Goal: Information Seeking & Learning: Learn about a topic

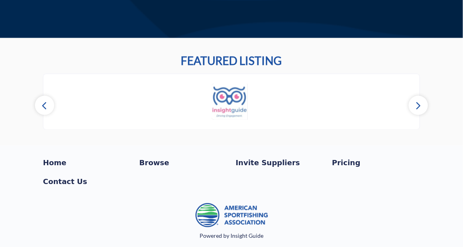
scroll to position [217, 0]
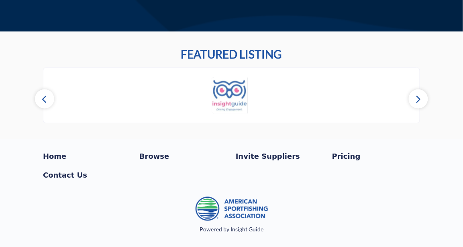
click at [417, 98] on icon "button" at bounding box center [418, 99] width 6 height 10
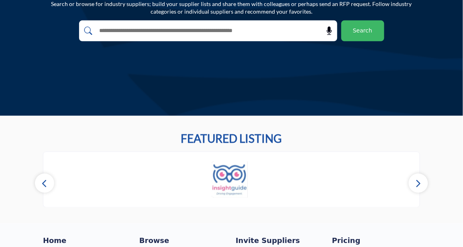
scroll to position [0, 0]
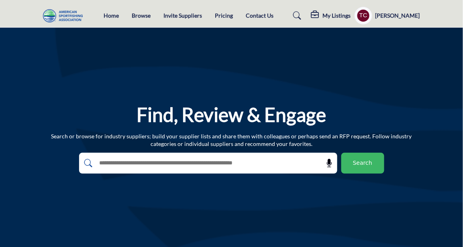
click at [320, 15] on icon at bounding box center [316, 15] width 10 height 8
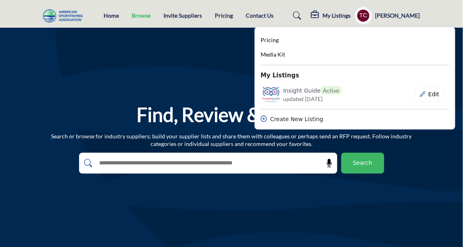
click at [140, 14] on link "Browse" at bounding box center [141, 15] width 19 height 7
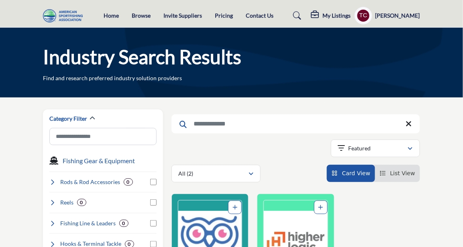
click at [400, 179] on li "List View" at bounding box center [397, 173] width 45 height 17
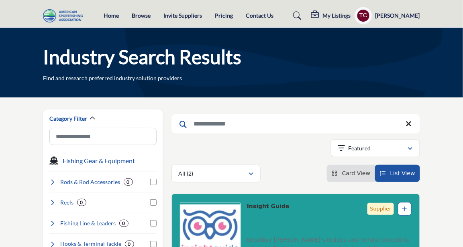
click at [372, 11] on profile-featured-9d57d186-dcdc-4fd1-8698-ebbedcf867ab "Show hide supplier dropdown" at bounding box center [363, 16] width 18 height 18
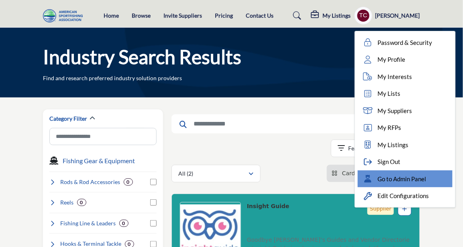
click at [406, 176] on span "Go to Admin Panel" at bounding box center [402, 179] width 49 height 9
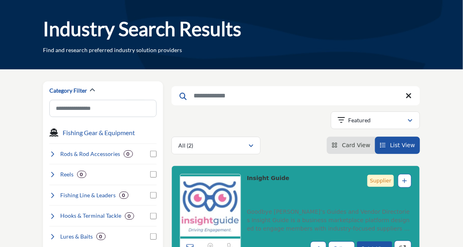
scroll to position [28, 0]
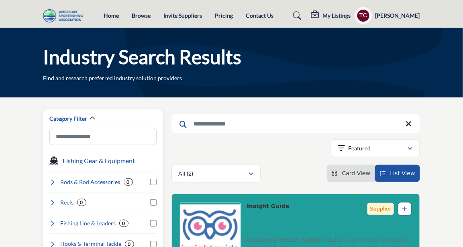
click at [51, 179] on icon at bounding box center [52, 182] width 6 height 6
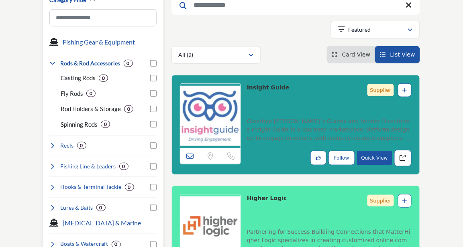
scroll to position [120, 0]
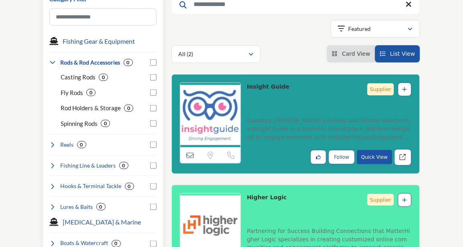
click at [53, 59] on icon at bounding box center [52, 62] width 6 height 6
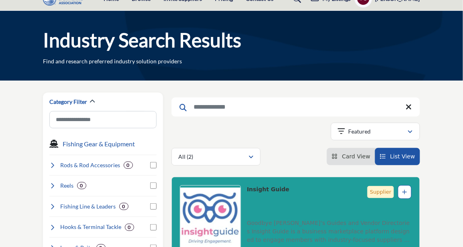
scroll to position [0, 0]
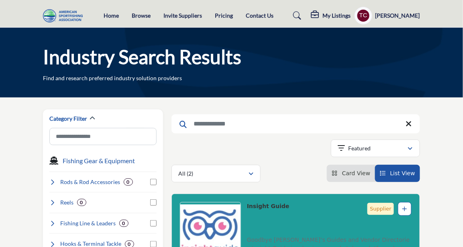
click at [291, 147] on div "Showing 2 results out of 2" at bounding box center [295, 150] width 248 height 20
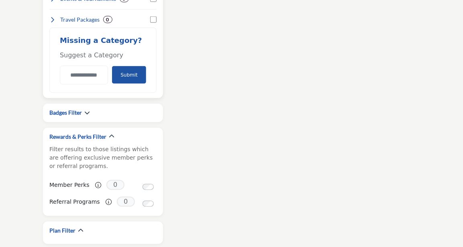
scroll to position [993, 0]
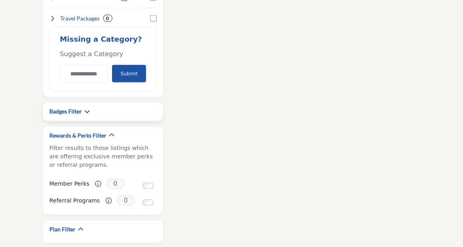
click at [90, 110] on div "Badges Filter" at bounding box center [102, 112] width 107 height 8
click at [88, 110] on icon "button" at bounding box center [87, 112] width 6 height 6
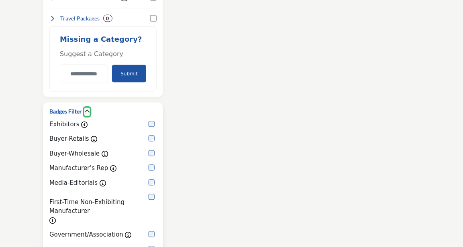
click at [88, 110] on icon "button" at bounding box center [87, 112] width 6 height 6
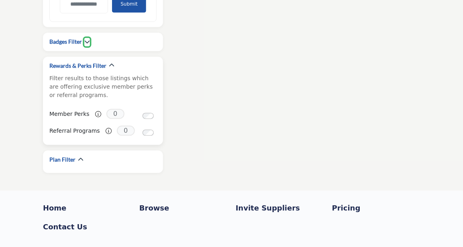
scroll to position [1092, 0]
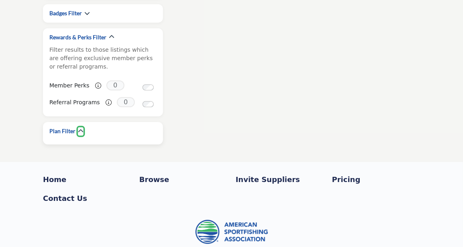
click at [81, 130] on icon "button" at bounding box center [81, 132] width 6 height 6
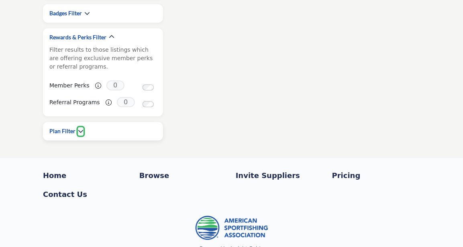
click at [81, 130] on icon "button" at bounding box center [81, 132] width 6 height 6
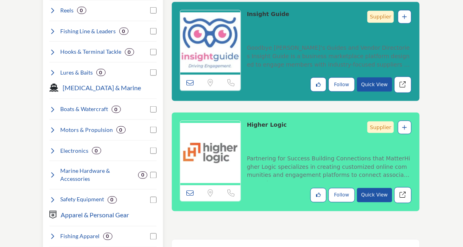
scroll to position [178, 0]
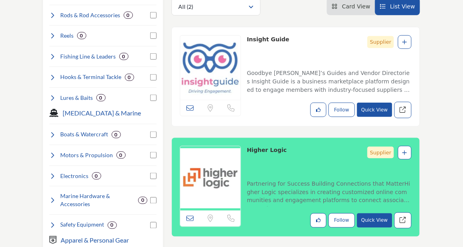
scroll to position [189, 0]
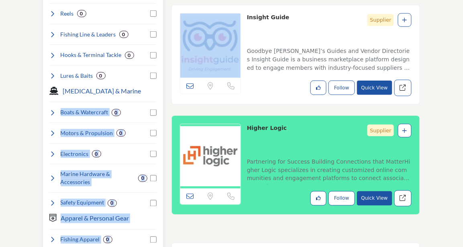
drag, startPoint x: 169, startPoint y: 103, endPoint x: 44, endPoint y: 100, distance: 124.9
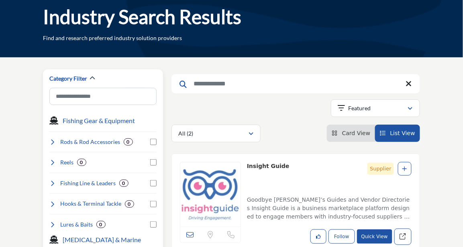
scroll to position [116, 0]
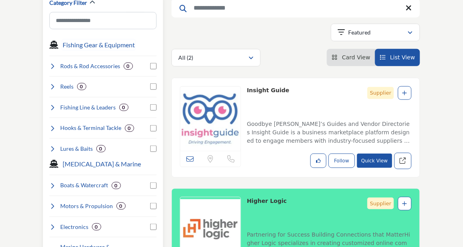
click at [66, 46] on h3 "Fishing Gear & Equipment" at bounding box center [99, 45] width 72 height 10
click at [54, 68] on icon at bounding box center [52, 66] width 6 height 6
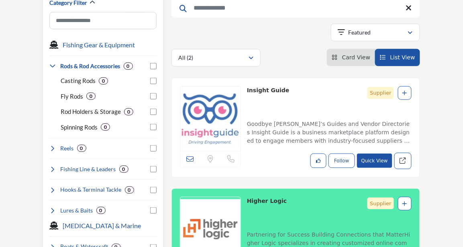
click at [54, 66] on icon at bounding box center [52, 66] width 6 height 6
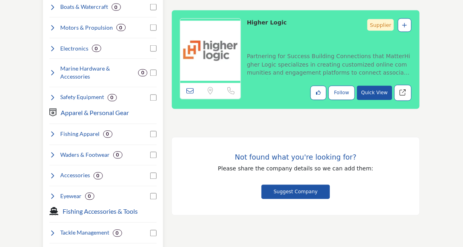
scroll to position [296, 0]
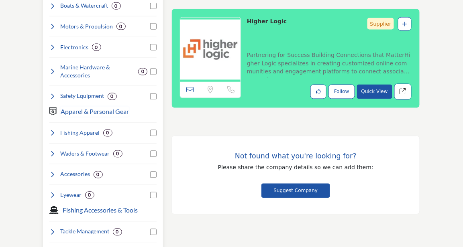
click at [67, 113] on h3 "Apparel & Personal Gear" at bounding box center [95, 112] width 68 height 10
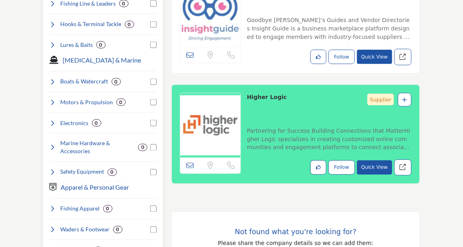
scroll to position [212, 0]
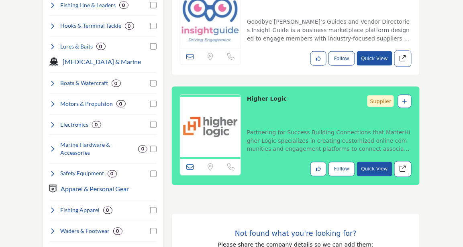
scroll to position [220, 0]
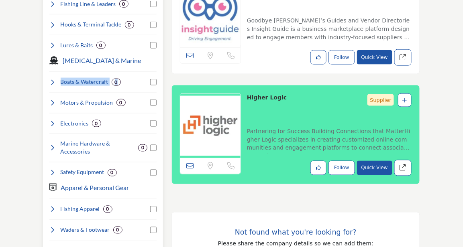
drag, startPoint x: 46, startPoint y: 70, endPoint x: 160, endPoint y: 66, distance: 114.5
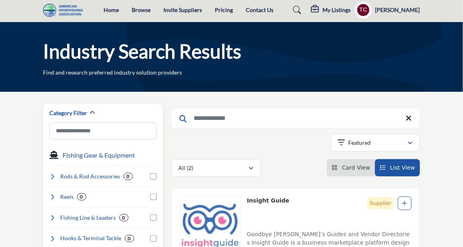
scroll to position [0, 0]
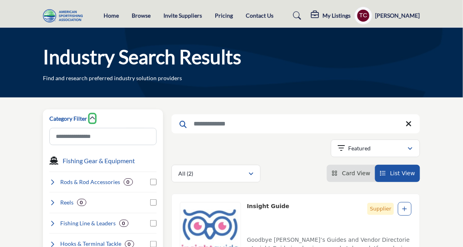
click at [91, 117] on icon "button" at bounding box center [93, 119] width 6 height 6
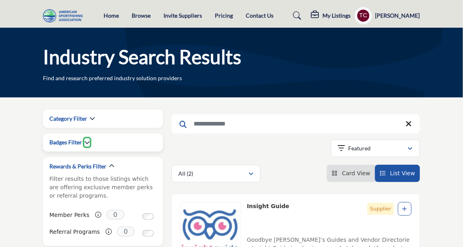
click at [89, 144] on icon "button" at bounding box center [87, 143] width 6 height 6
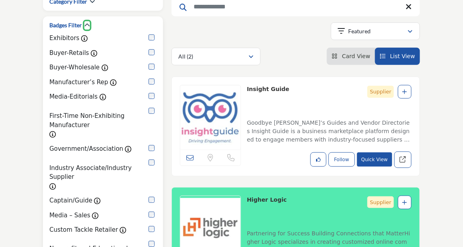
scroll to position [131, 0]
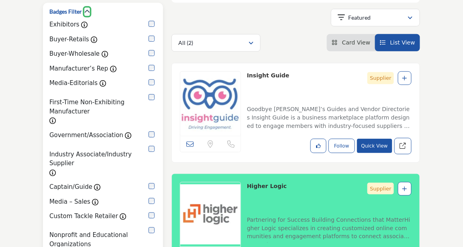
click at [86, 12] on icon "button" at bounding box center [87, 12] width 6 height 6
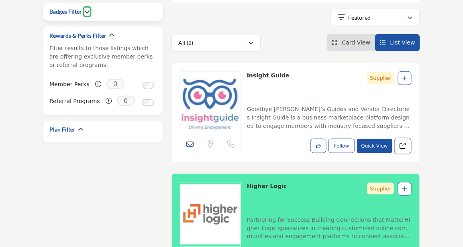
click at [86, 13] on icon "button" at bounding box center [87, 12] width 6 height 6
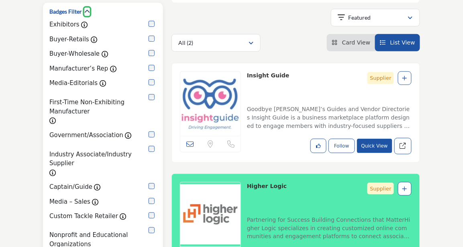
click at [86, 13] on icon "button" at bounding box center [87, 12] width 6 height 6
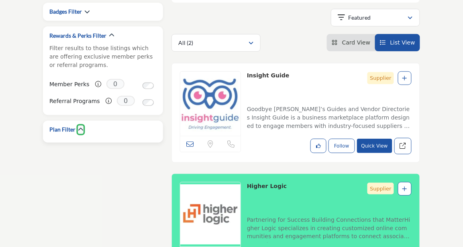
click at [78, 128] on icon "button" at bounding box center [81, 130] width 6 height 6
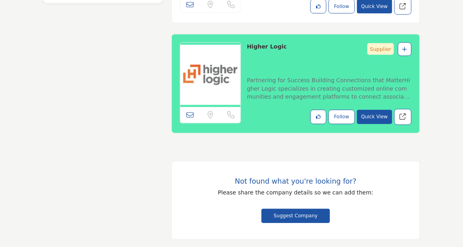
scroll to position [273, 0]
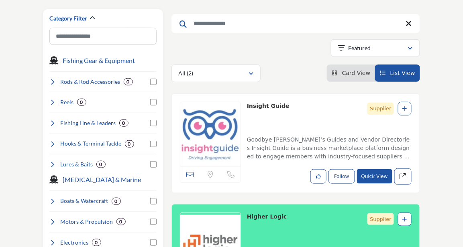
scroll to position [52, 0]
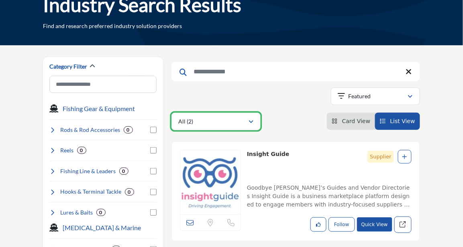
click at [228, 117] on div "All (2)" at bounding box center [213, 122] width 70 height 10
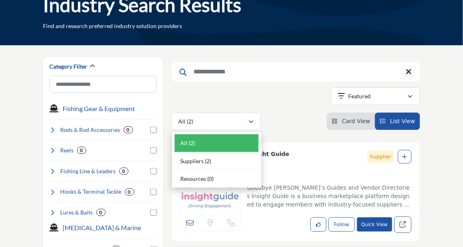
click at [232, 90] on div "Showing 2 results out of 2" at bounding box center [295, 98] width 248 height 20
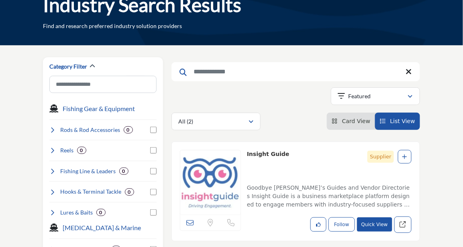
scroll to position [0, 0]
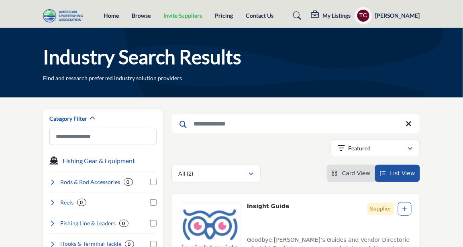
click at [189, 14] on link "Invite Suppliers" at bounding box center [182, 15] width 39 height 7
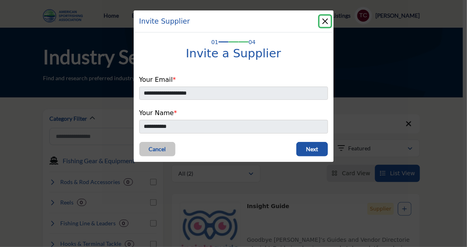
click at [323, 20] on button "Close" at bounding box center [325, 21] width 11 height 11
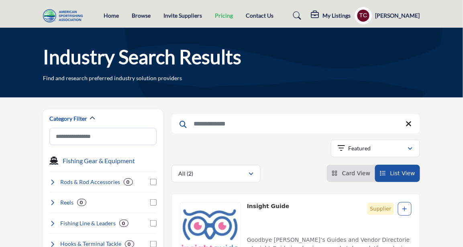
click at [222, 16] on link "Pricing" at bounding box center [224, 15] width 18 height 7
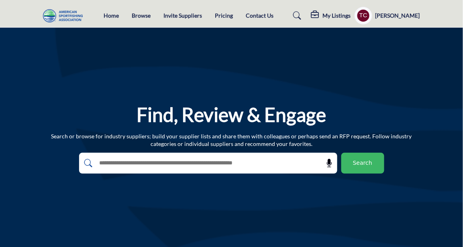
click at [338, 13] on h5 "My Listings" at bounding box center [336, 15] width 28 height 7
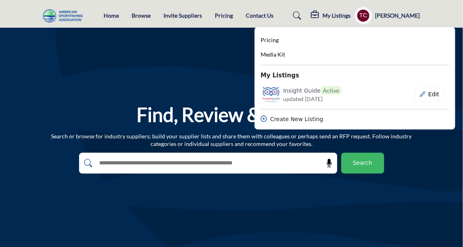
click at [233, 77] on div "Find, Review & Engage Search or browse for industry suppliers; build your suppl…" at bounding box center [231, 138] width 463 height 221
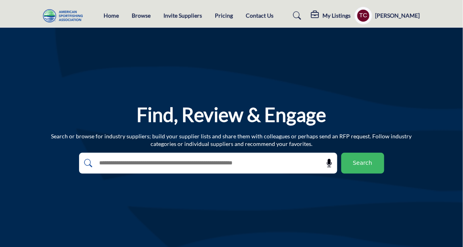
click at [372, 16] on profile-featured-9d57d186-dcdc-4fd1-8698-ebbedcf867ab "Show hide supplier dropdown" at bounding box center [363, 16] width 18 height 18
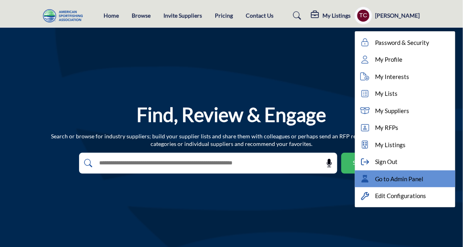
click at [388, 174] on div "Go to Admin Panel" at bounding box center [405, 179] width 100 height 17
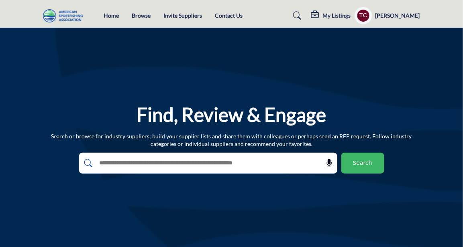
click at [347, 16] on h5 "My Listings" at bounding box center [336, 15] width 28 height 7
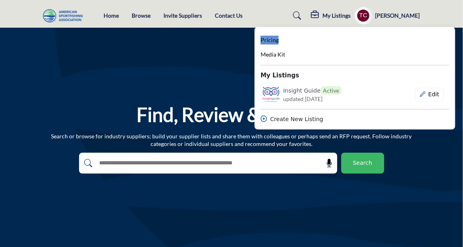
click at [279, 38] on span "Pricing" at bounding box center [270, 40] width 18 height 7
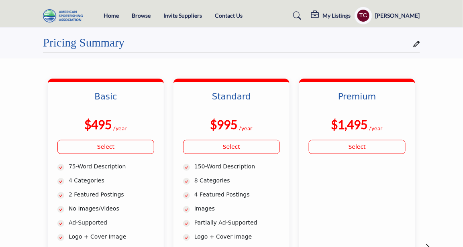
click at [350, 15] on h5 "My Listings" at bounding box center [336, 15] width 28 height 7
click at [372, 13] on profile-featured-9d57d186-dcdc-4fd1-8698-ebbedcf867ab "Show hide supplier dropdown" at bounding box center [363, 16] width 18 height 18
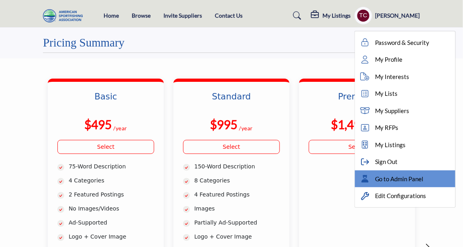
click at [385, 178] on div "Go to Admin Panel" at bounding box center [405, 179] width 100 height 17
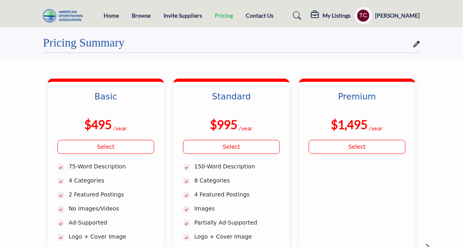
click at [228, 16] on link "Pricing" at bounding box center [224, 15] width 18 height 7
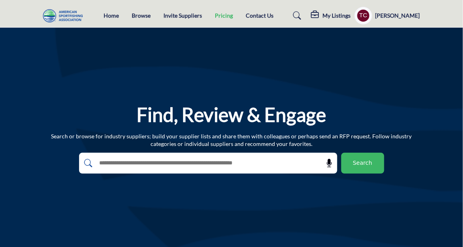
click at [224, 18] on link "Pricing" at bounding box center [224, 15] width 18 height 7
click at [320, 12] on icon at bounding box center [316, 15] width 10 height 8
click at [224, 14] on link "Pricing" at bounding box center [224, 15] width 18 height 7
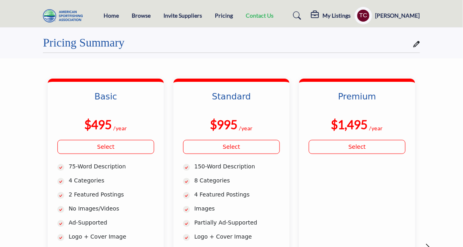
click at [259, 14] on link "Contact Us" at bounding box center [260, 15] width 28 height 7
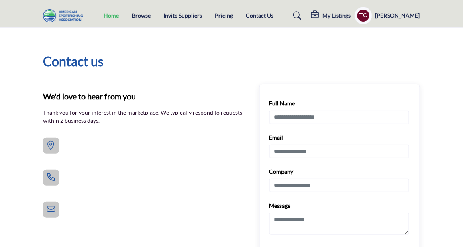
click at [111, 14] on link "Home" at bounding box center [111, 15] width 15 height 7
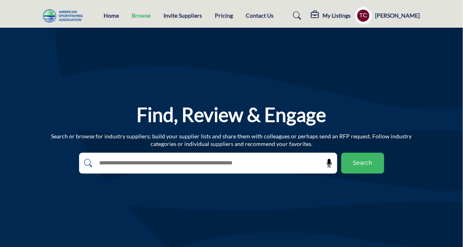
click at [143, 15] on link "Browse" at bounding box center [141, 15] width 19 height 7
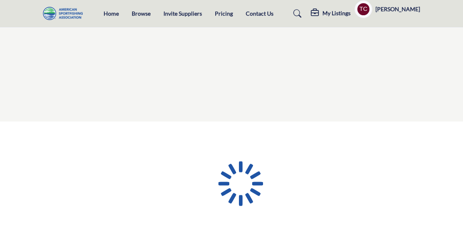
scroll to position [4, 0]
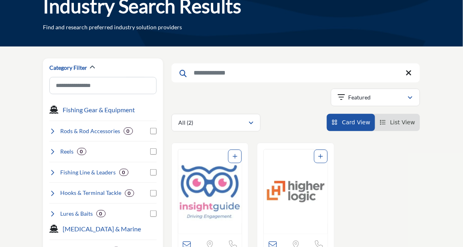
scroll to position [31, 0]
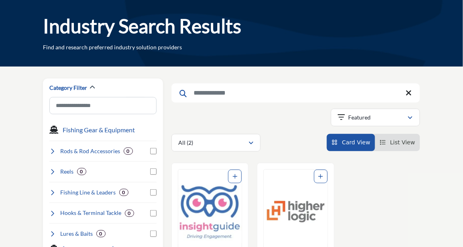
click at [385, 145] on icon "View List" at bounding box center [383, 143] width 6 height 6
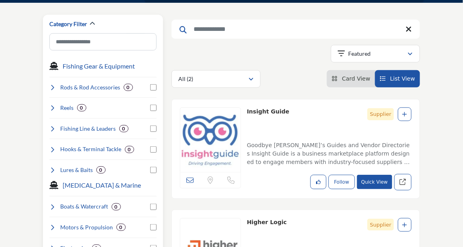
scroll to position [82, 0]
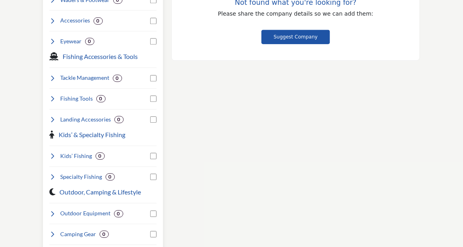
scroll to position [450, 0]
